Goal: Task Accomplishment & Management: Manage account settings

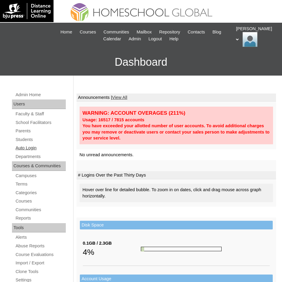
click at [31, 147] on link "Auto Login" at bounding box center [40, 148] width 51 height 7
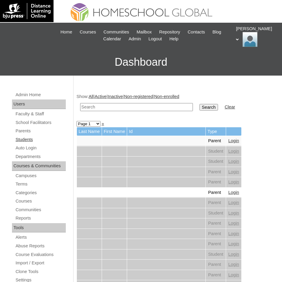
click at [21, 138] on link "Students" at bounding box center [40, 139] width 51 height 7
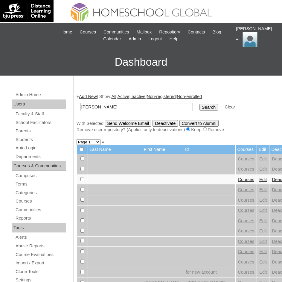
type input "Lucas Sebastian"
click at [200, 105] on input "Search" at bounding box center [209, 107] width 19 height 7
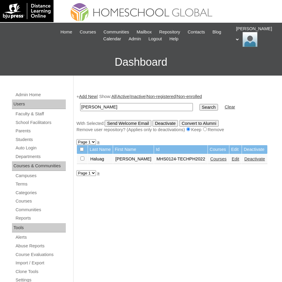
click at [221, 161] on link "Courses" at bounding box center [218, 159] width 16 height 5
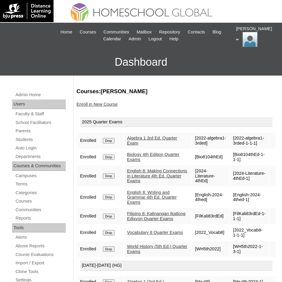
click at [110, 106] on link "Enroll in New Course" at bounding box center [97, 104] width 41 height 5
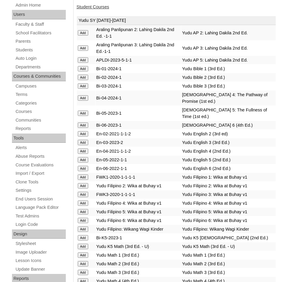
scroll to position [2838, 0]
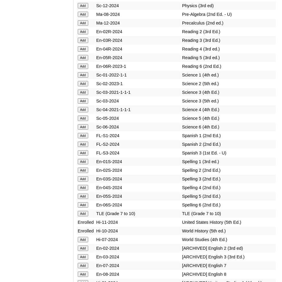
click at [86, 211] on input "Add" at bounding box center [83, 213] width 10 height 5
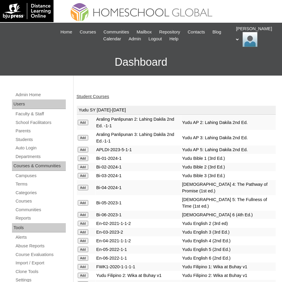
click at [101, 97] on link "Student Courses" at bounding box center [93, 96] width 33 height 5
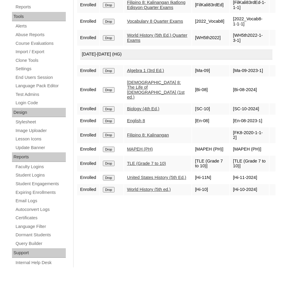
scroll to position [212, 0]
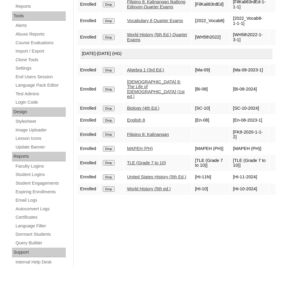
click at [111, 176] on input "Drop" at bounding box center [109, 177] width 12 height 5
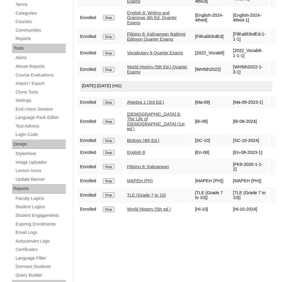
scroll to position [180, 0]
